Goal: Communication & Community: Connect with others

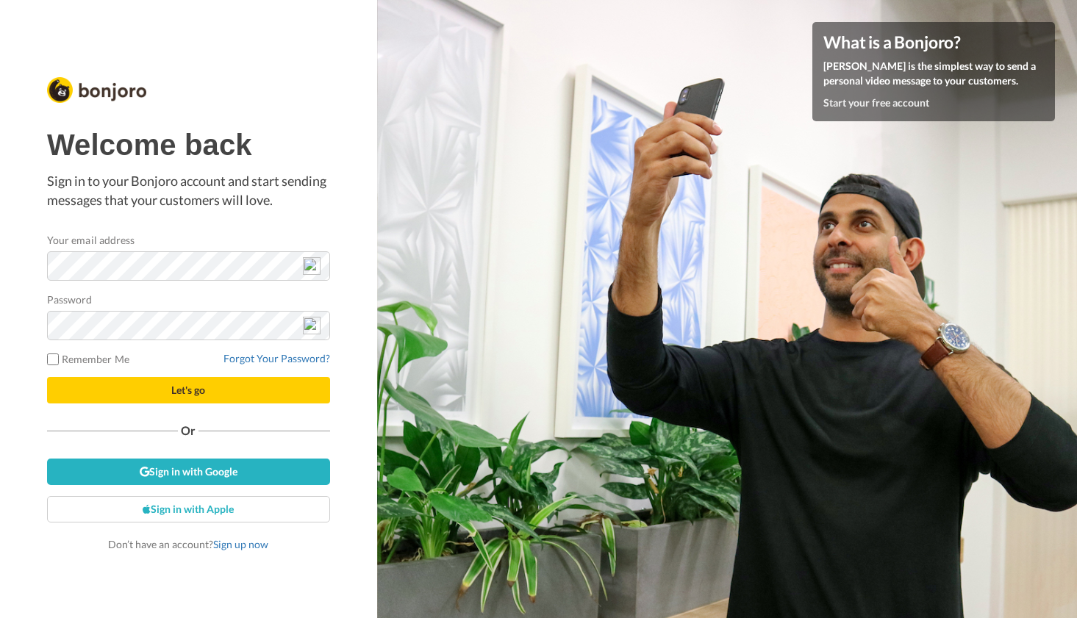
click at [310, 264] on img at bounding box center [312, 266] width 18 height 18
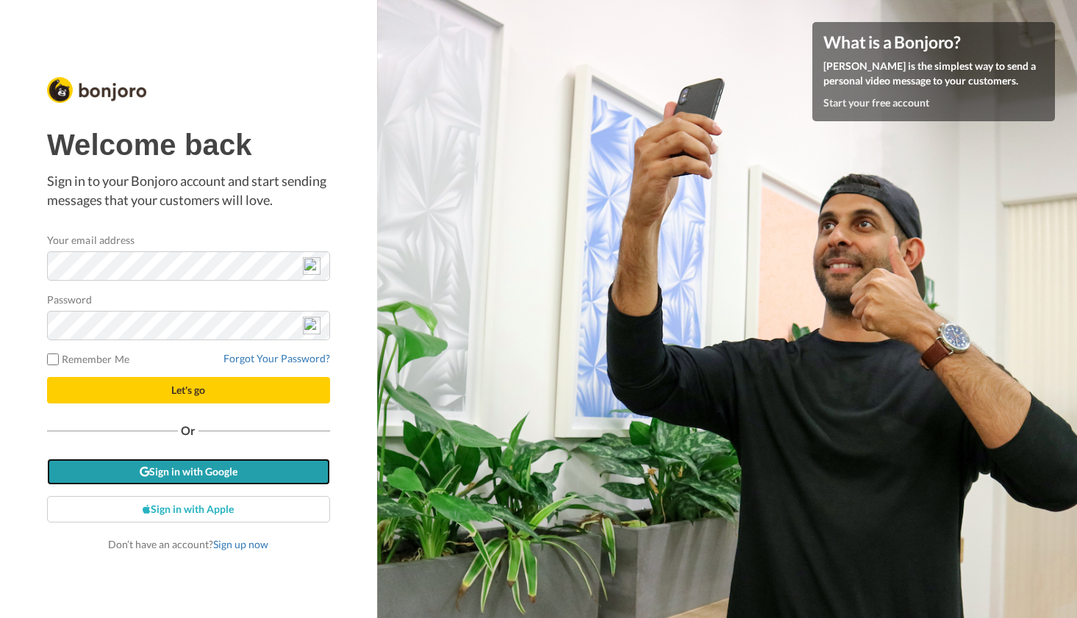
click at [206, 471] on link "Sign in with Google" at bounding box center [188, 472] width 283 height 26
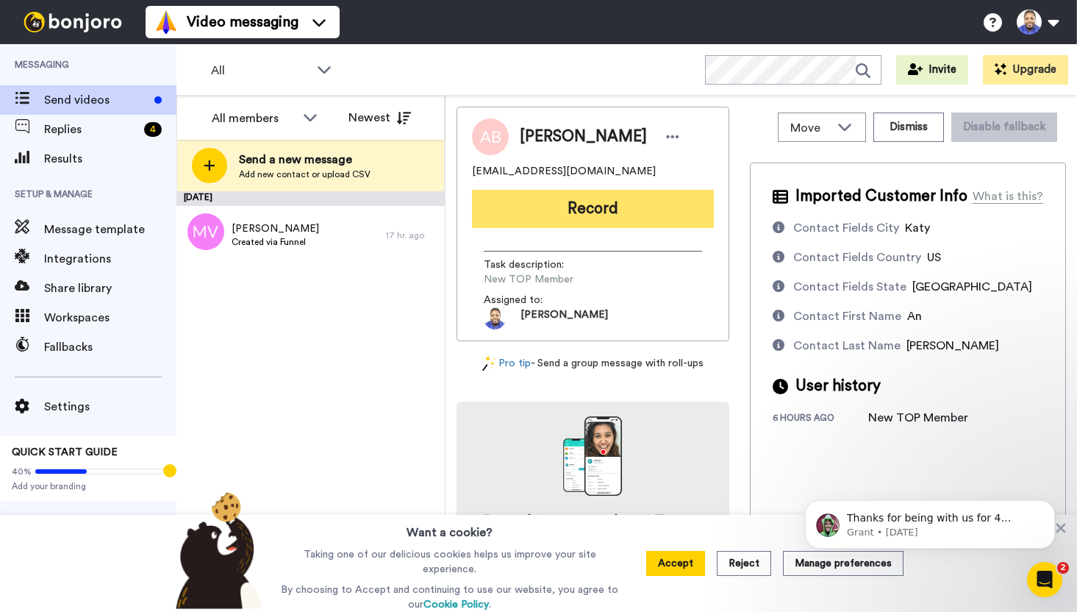
click at [591, 210] on button "Record" at bounding box center [593, 209] width 242 height 38
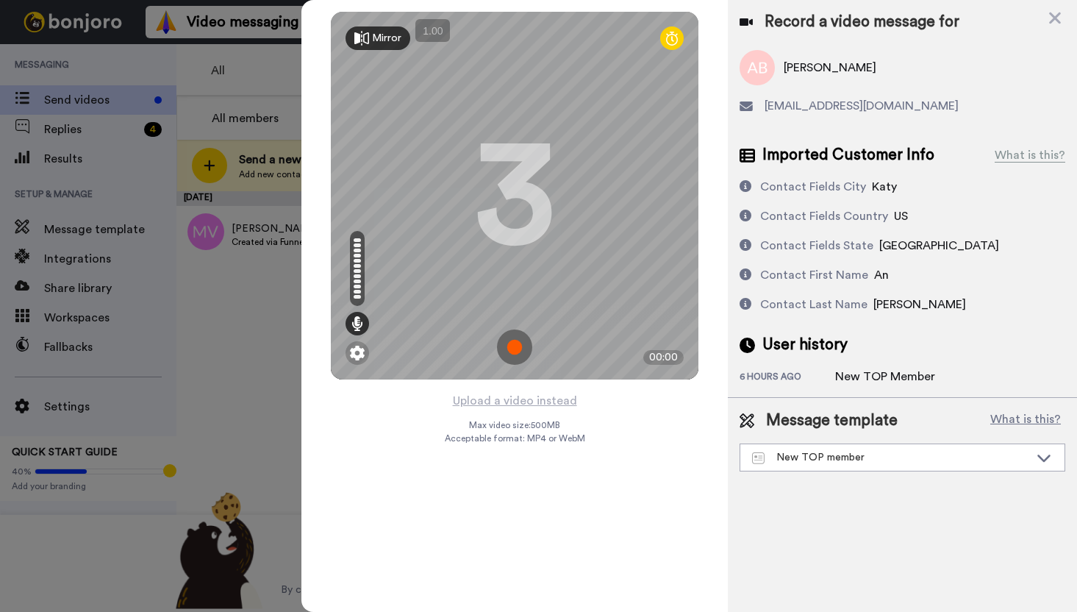
click at [521, 347] on img at bounding box center [514, 346] width 35 height 35
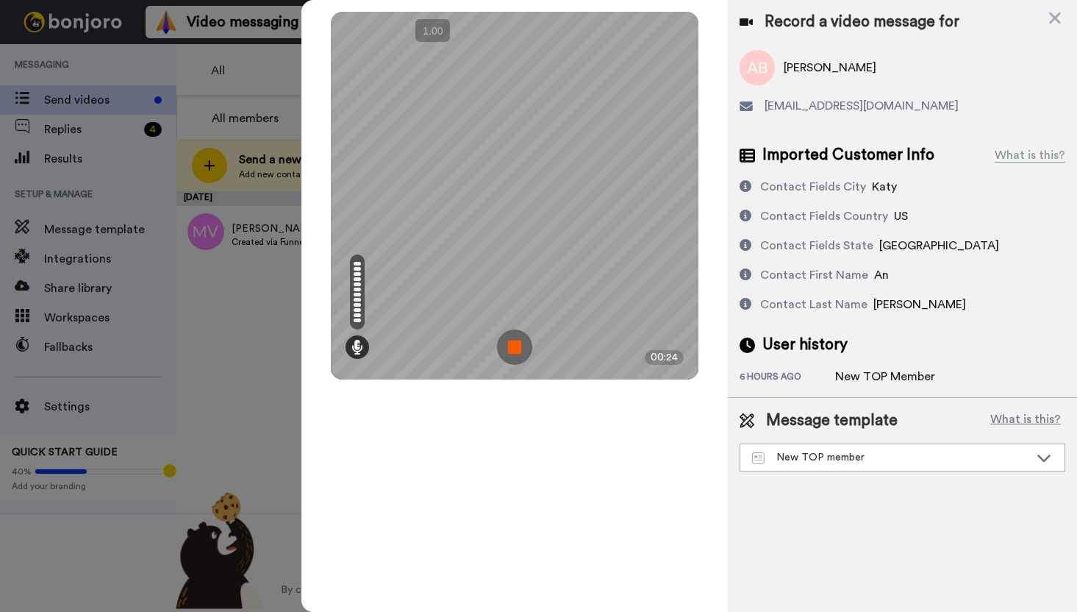
click at [521, 347] on img at bounding box center [514, 346] width 35 height 35
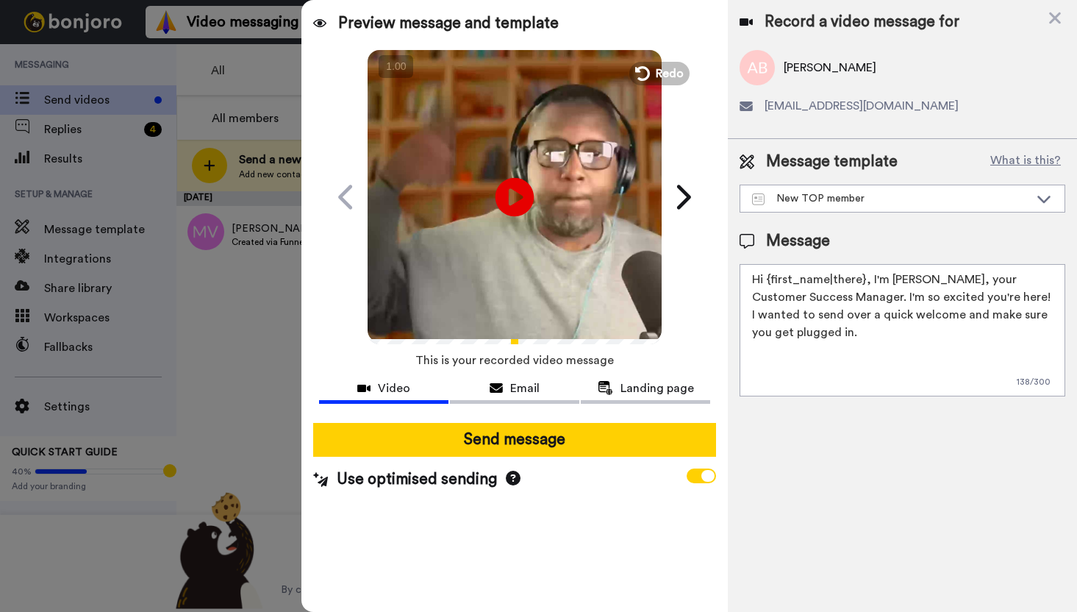
click at [512, 200] on icon "Play/Pause" at bounding box center [515, 197] width 39 height 70
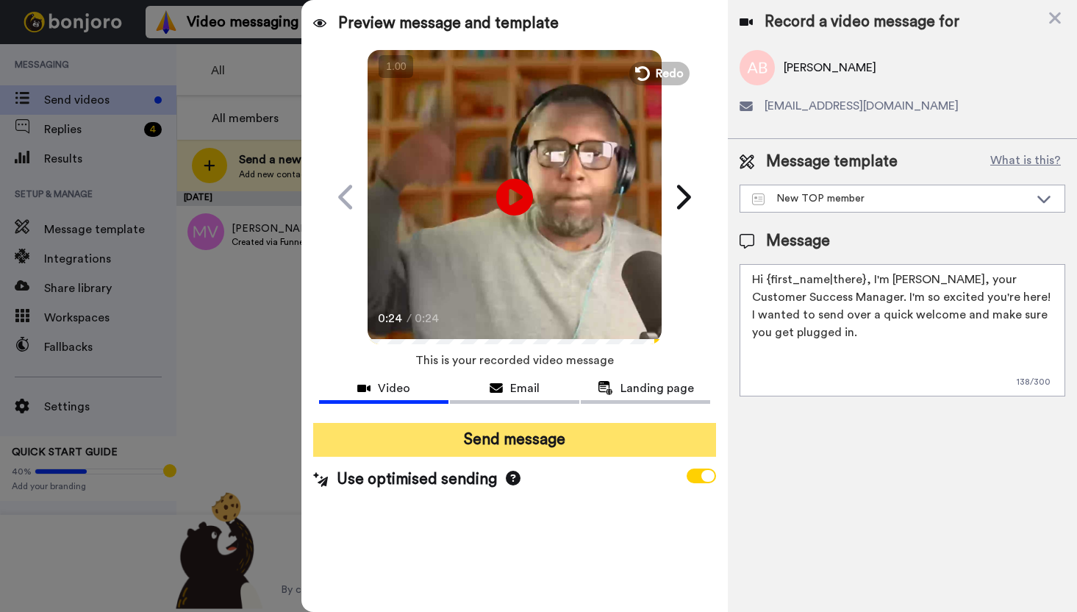
click at [548, 440] on button "Send message" at bounding box center [514, 440] width 403 height 34
